Goal: Task Accomplishment & Management: Complete application form

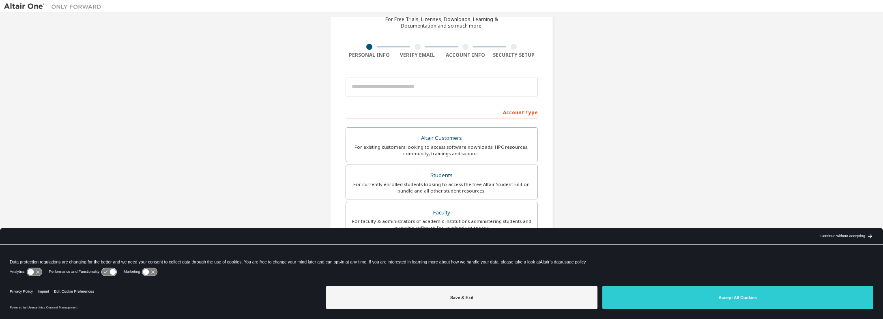
scroll to position [155, 0]
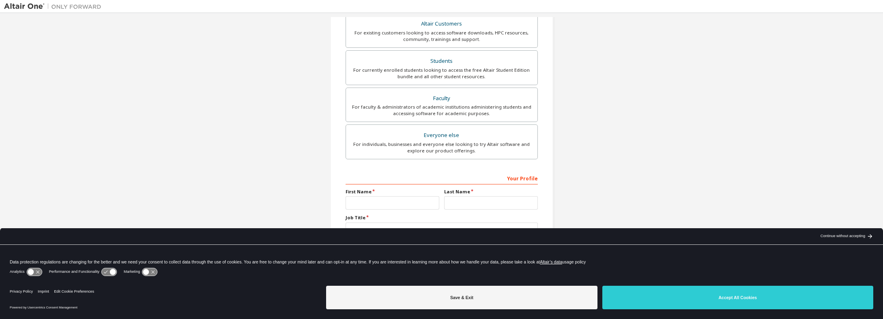
click at [573, 119] on div "Create an Altair One Account For Free Trials, Licenses, Downloads, Learning & D…" at bounding box center [441, 76] width 875 height 429
click at [836, 241] on div "arrow_back_black_24dp Continue without accepting arrow_forward_black_24dp" at bounding box center [846, 236] width 74 height 16
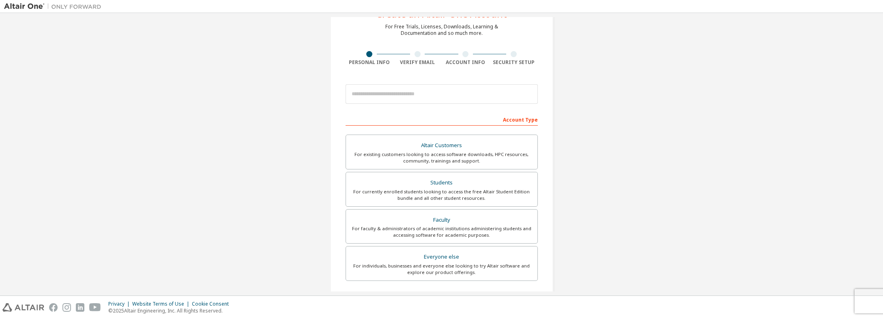
scroll to position [0, 0]
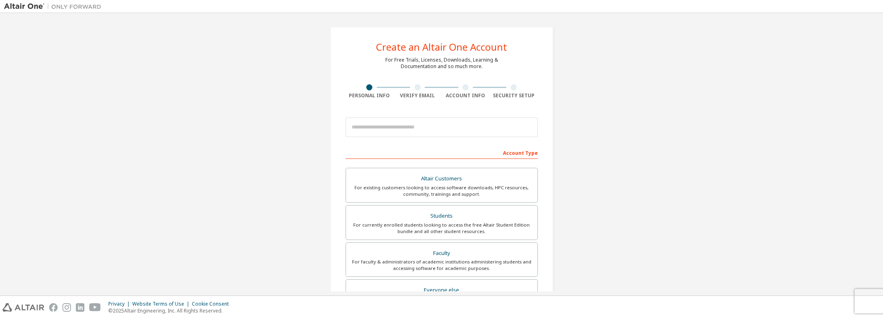
scroll to position [41, 0]
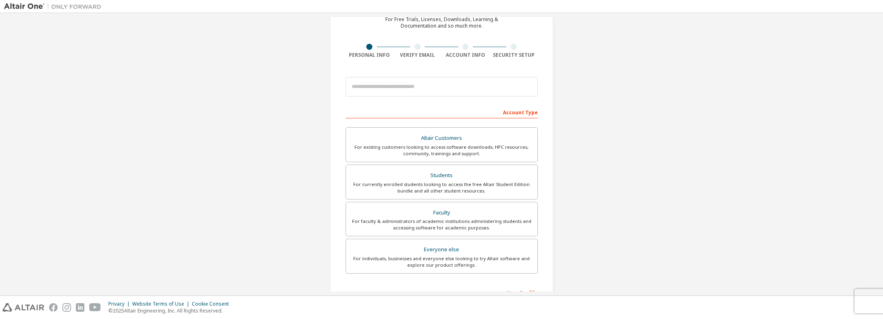
click at [645, 211] on div "Create an Altair One Account For Free Trials, Licenses, Downloads, Learning & D…" at bounding box center [441, 190] width 875 height 429
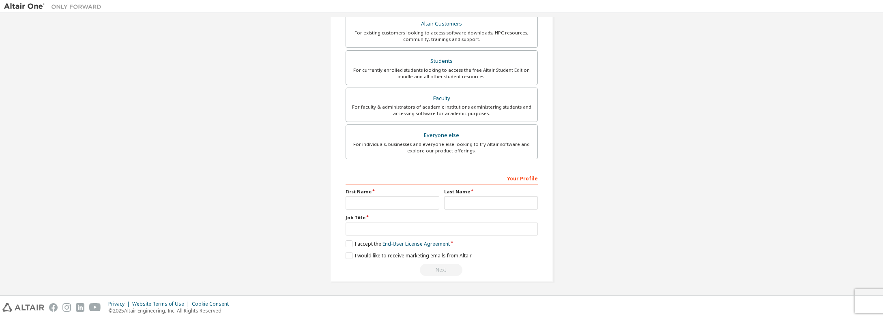
scroll to position [114, 0]
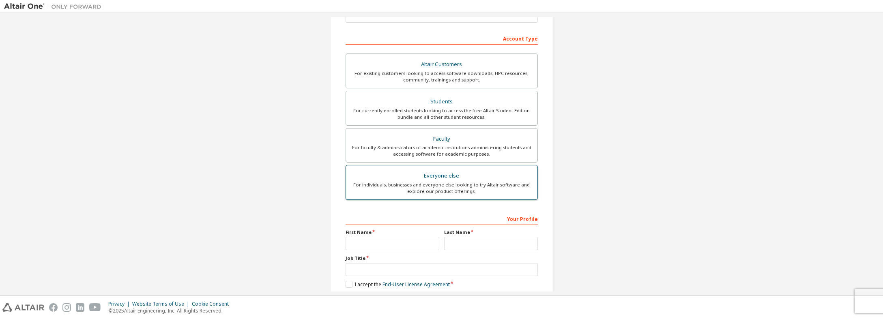
click at [450, 192] on div "For individuals, businesses and everyone else looking to try Altair software an…" at bounding box center [442, 188] width 182 height 13
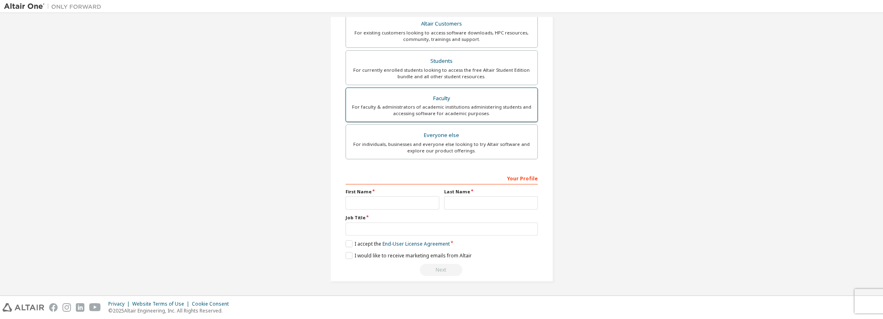
scroll to position [0, 0]
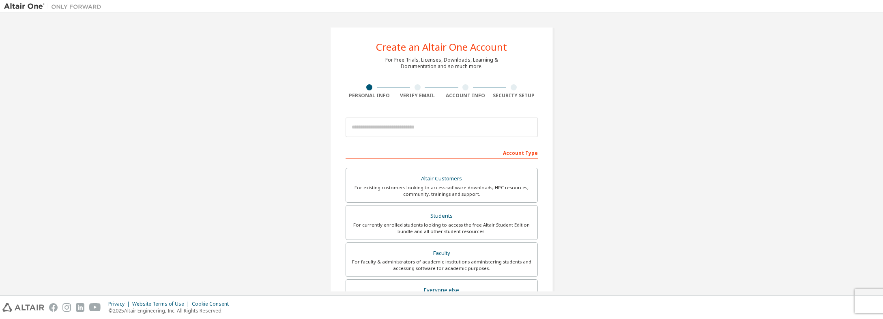
click at [426, 139] on div at bounding box center [441, 128] width 192 height 28
click at [426, 137] on input "email" at bounding box center [441, 127] width 192 height 19
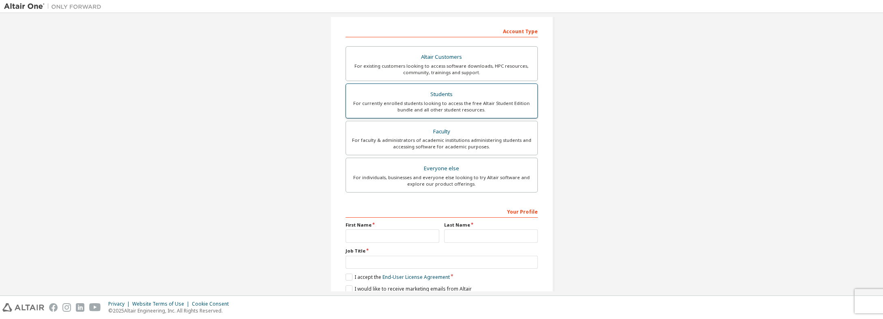
click at [440, 86] on label "Students For currently enrolled students looking to access the free Altair Stud…" at bounding box center [441, 101] width 192 height 35
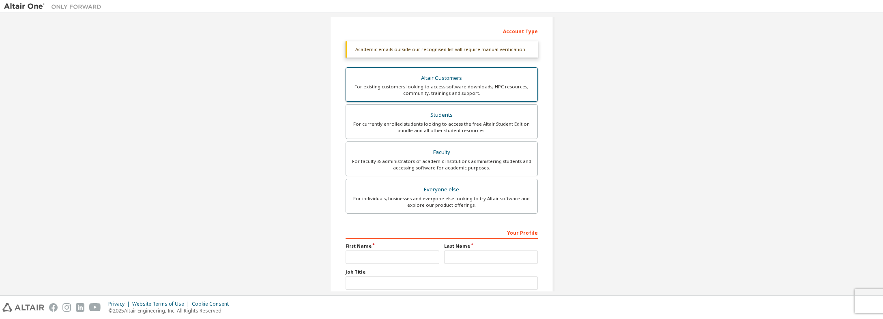
click at [441, 81] on div "Altair Customers" at bounding box center [442, 78] width 182 height 11
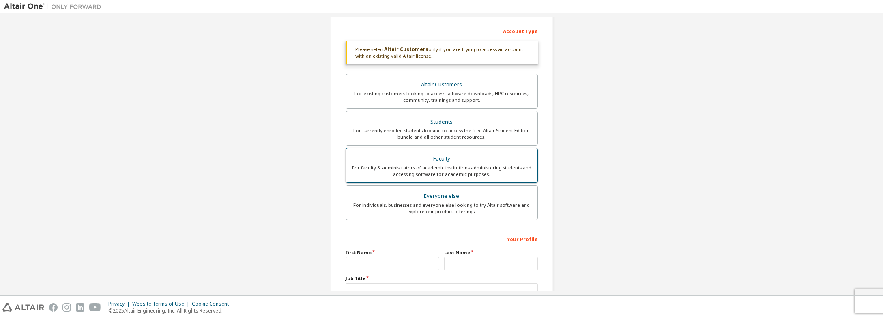
scroll to position [182, 0]
